Goal: Find specific page/section: Locate a particular part of the current website

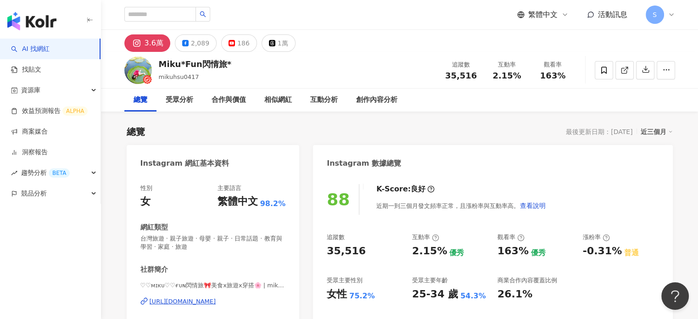
scroll to position [46, 0]
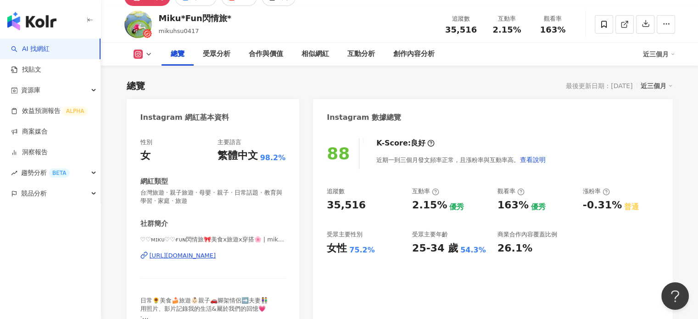
click at [216, 252] on div "[URL][DOMAIN_NAME]" at bounding box center [183, 256] width 67 height 8
click at [386, 302] on div "88 K-Score : 良好 近期一到三個月發文頻率正常，且漲粉率與互動率高。 查看說明 追蹤數 35,516 互動率 2.15% 優秀 觀看率 163% …" at bounding box center [492, 236] width 359 height 214
click at [216, 255] on div "[URL][DOMAIN_NAME]" at bounding box center [183, 256] width 67 height 8
drag, startPoint x: 280, startPoint y: 272, endPoint x: 150, endPoint y: 263, distance: 130.2
click at [150, 263] on div "♡♡ᴍɪᴋᴜ♡♡ғᴜɴ閃情旅🎀美食x旅遊x穿搭🌸 | mikuhsu0417 [URL][DOMAIN_NAME]" at bounding box center [213, 263] width 146 height 54
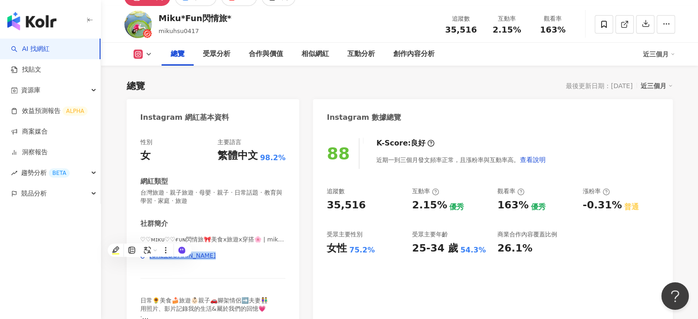
copy div "[URL][DOMAIN_NAME]"
